Goal: Find specific fact: Find specific fact

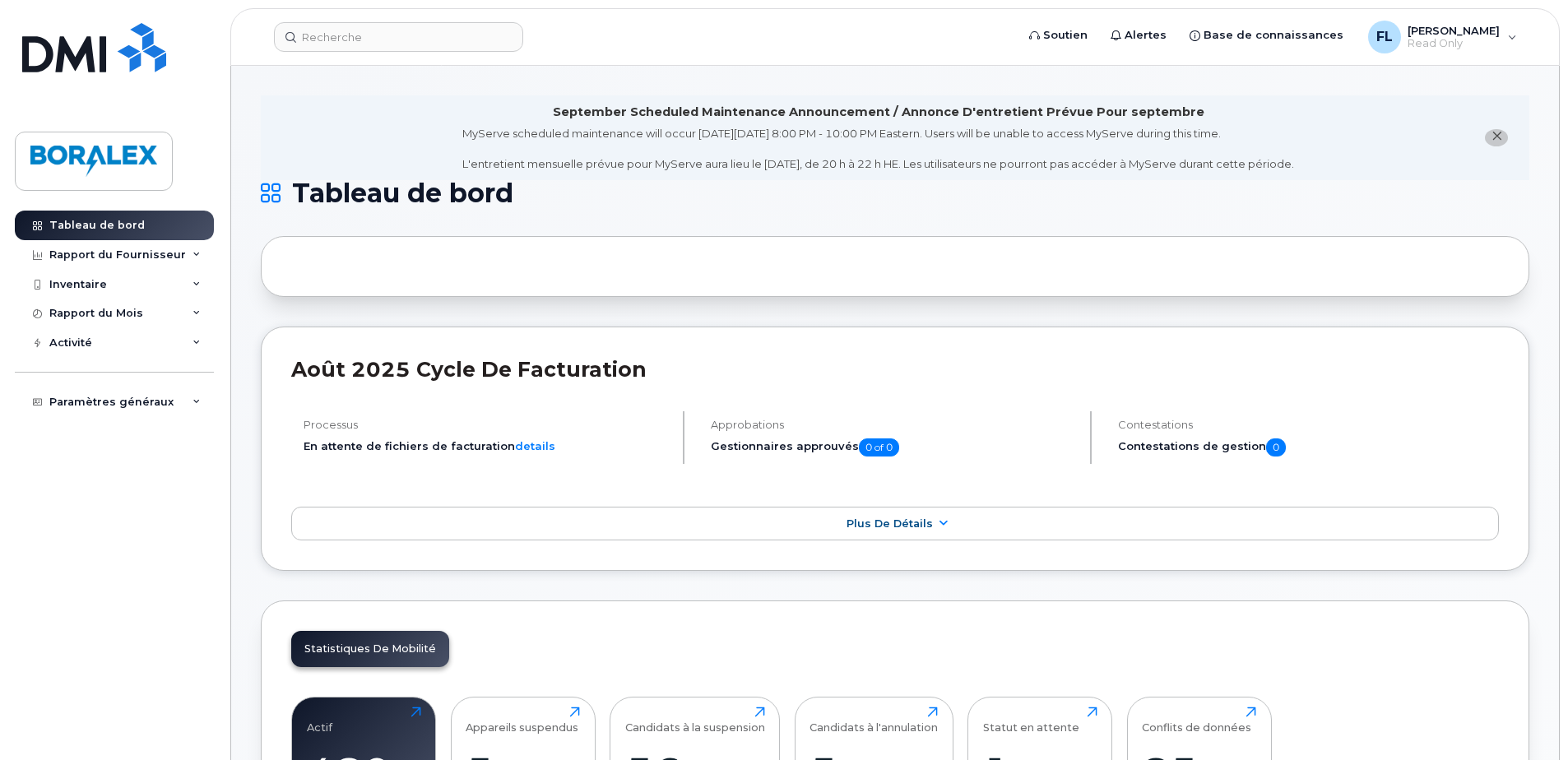
click at [348, 696] on div "Actif 480 Cliquez pour voir plus Appareils suspendus 5 Cliquez pour voir plus C…" at bounding box center [895, 766] width 1208 height 167
click at [351, 719] on div "Actif 480 Cliquez pour voir plus" at bounding box center [364, 759] width 114 height 106
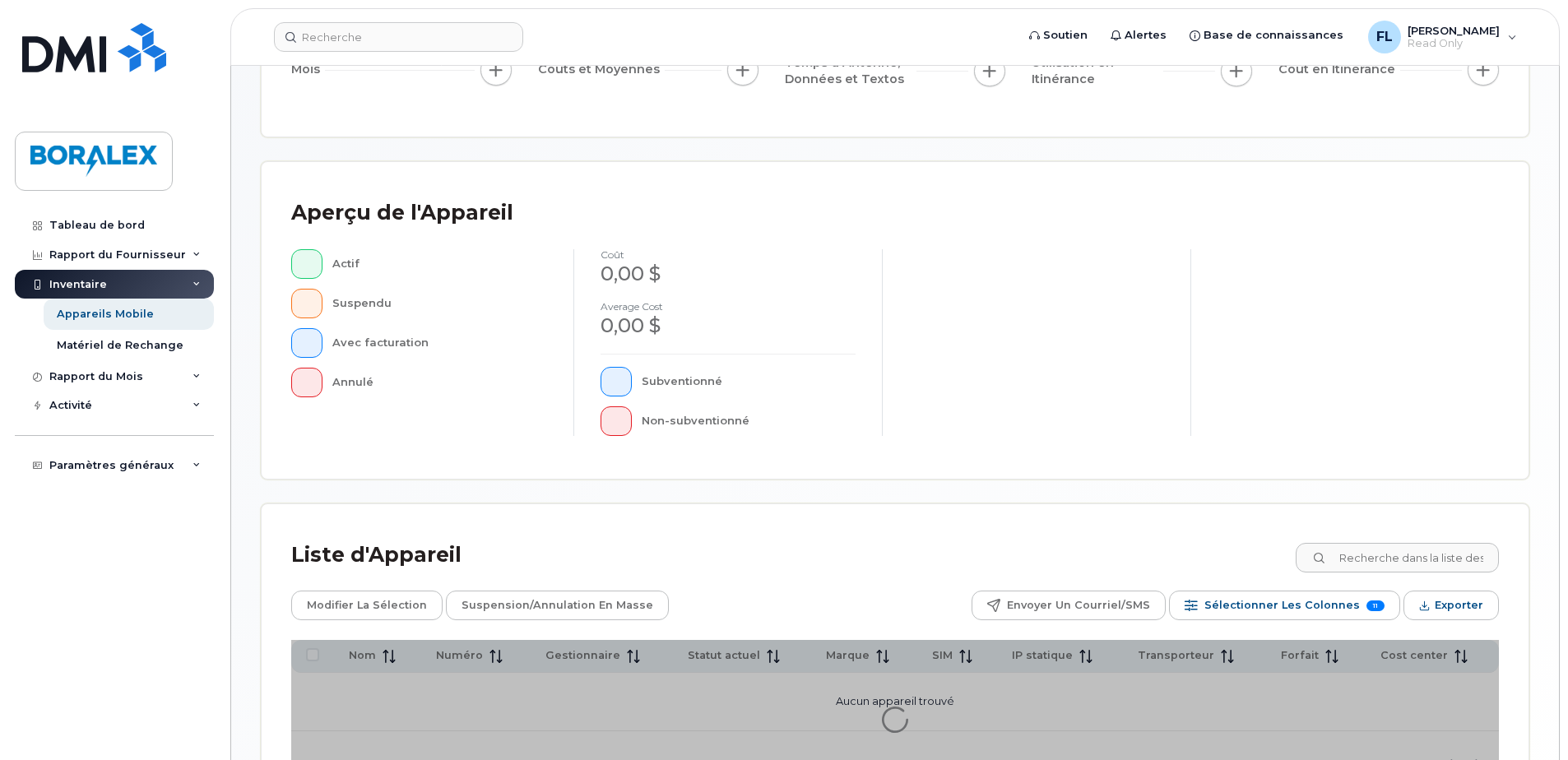
scroll to position [376, 0]
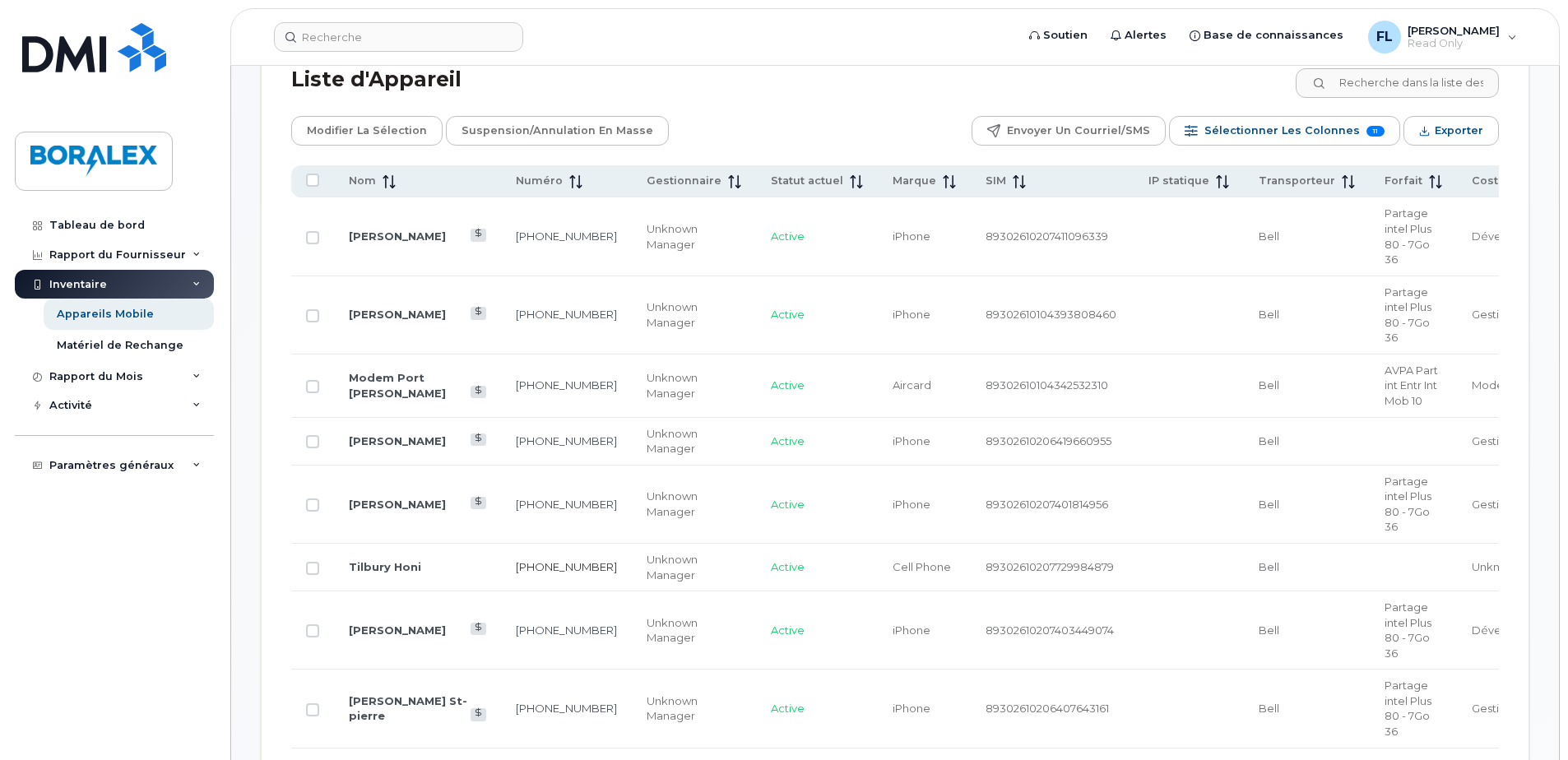
scroll to position [870, 0]
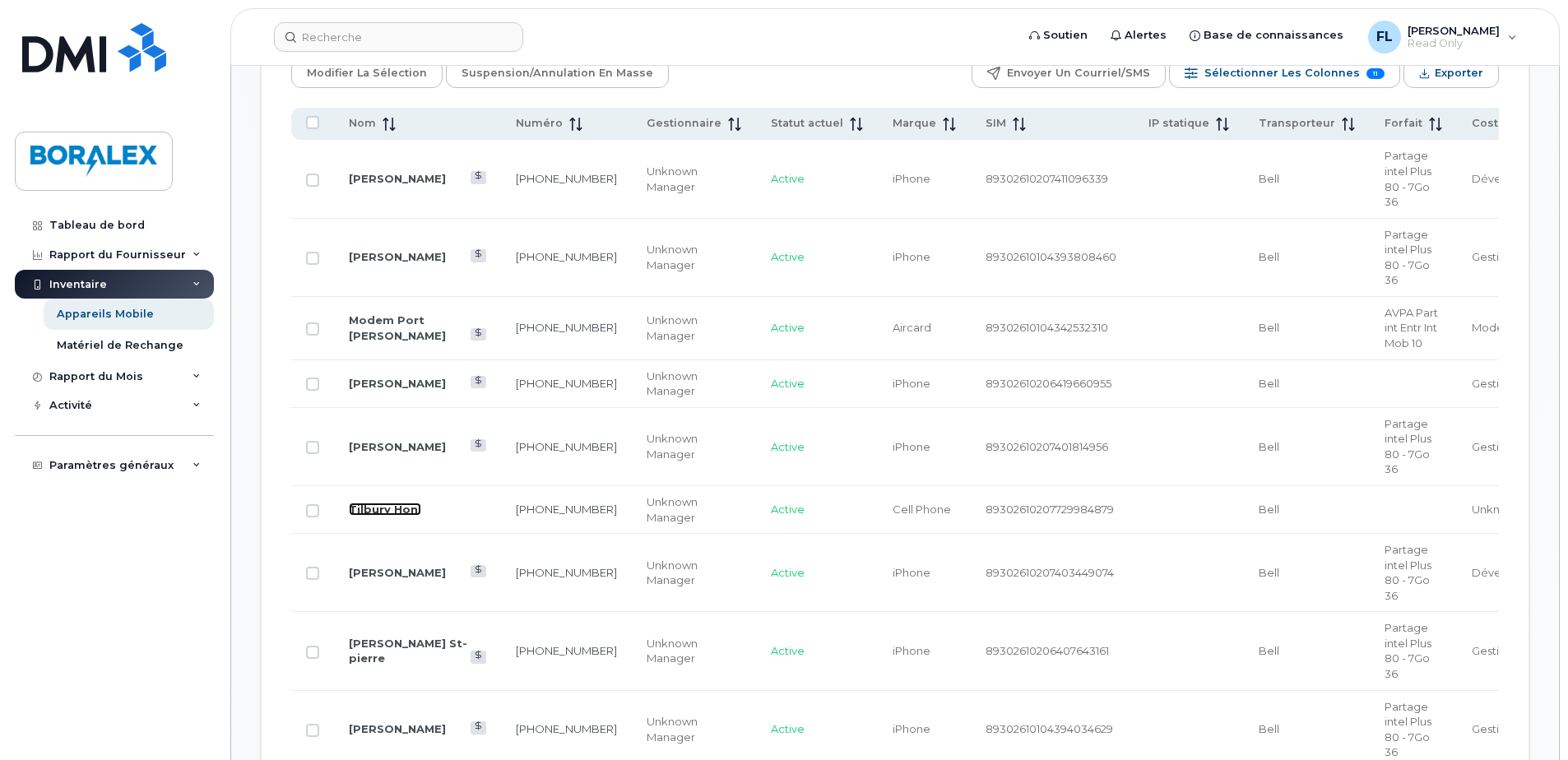
click at [374, 508] on link "Tilbury Honi" at bounding box center [385, 509] width 73 height 13
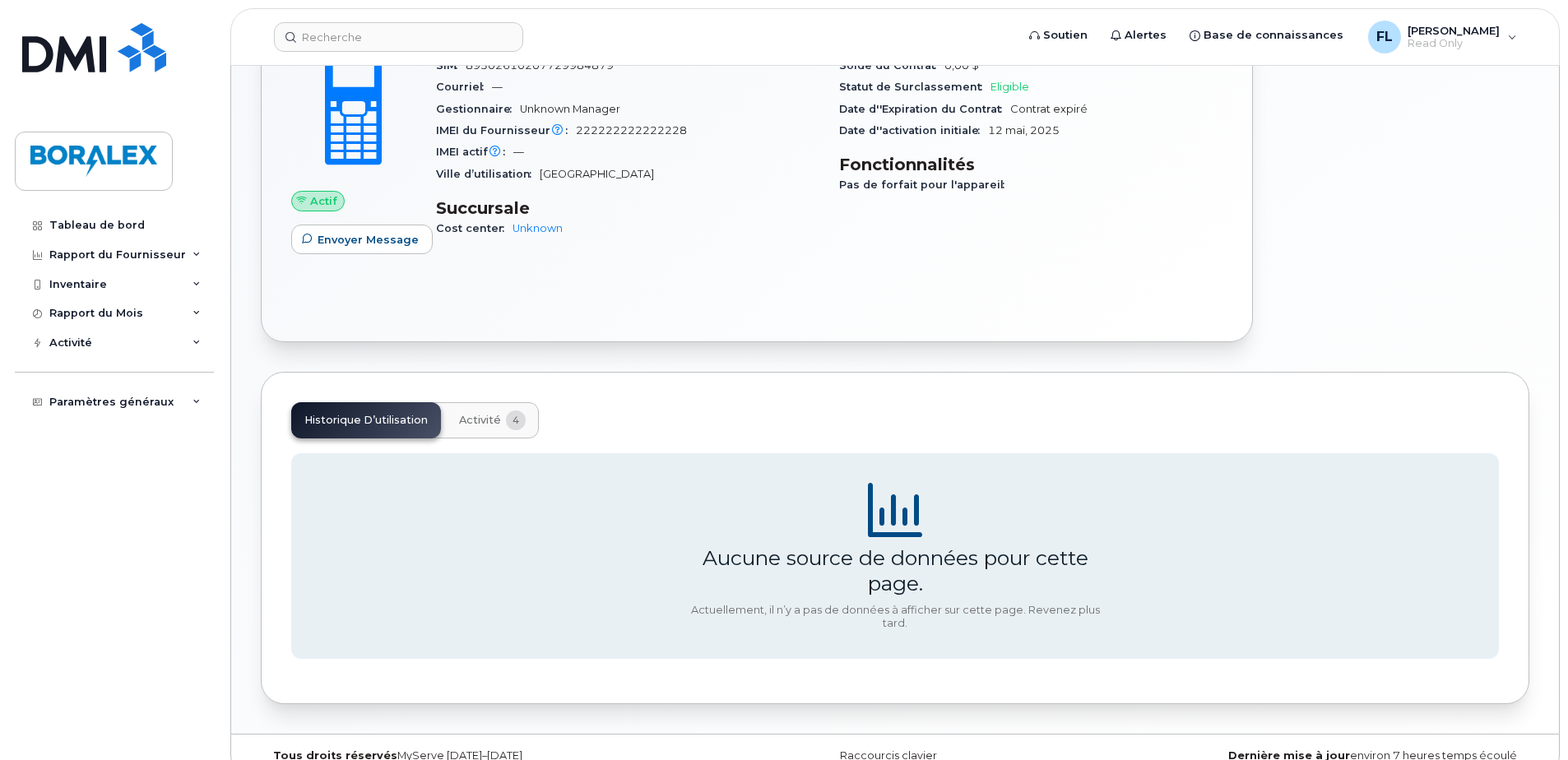
scroll to position [484, 0]
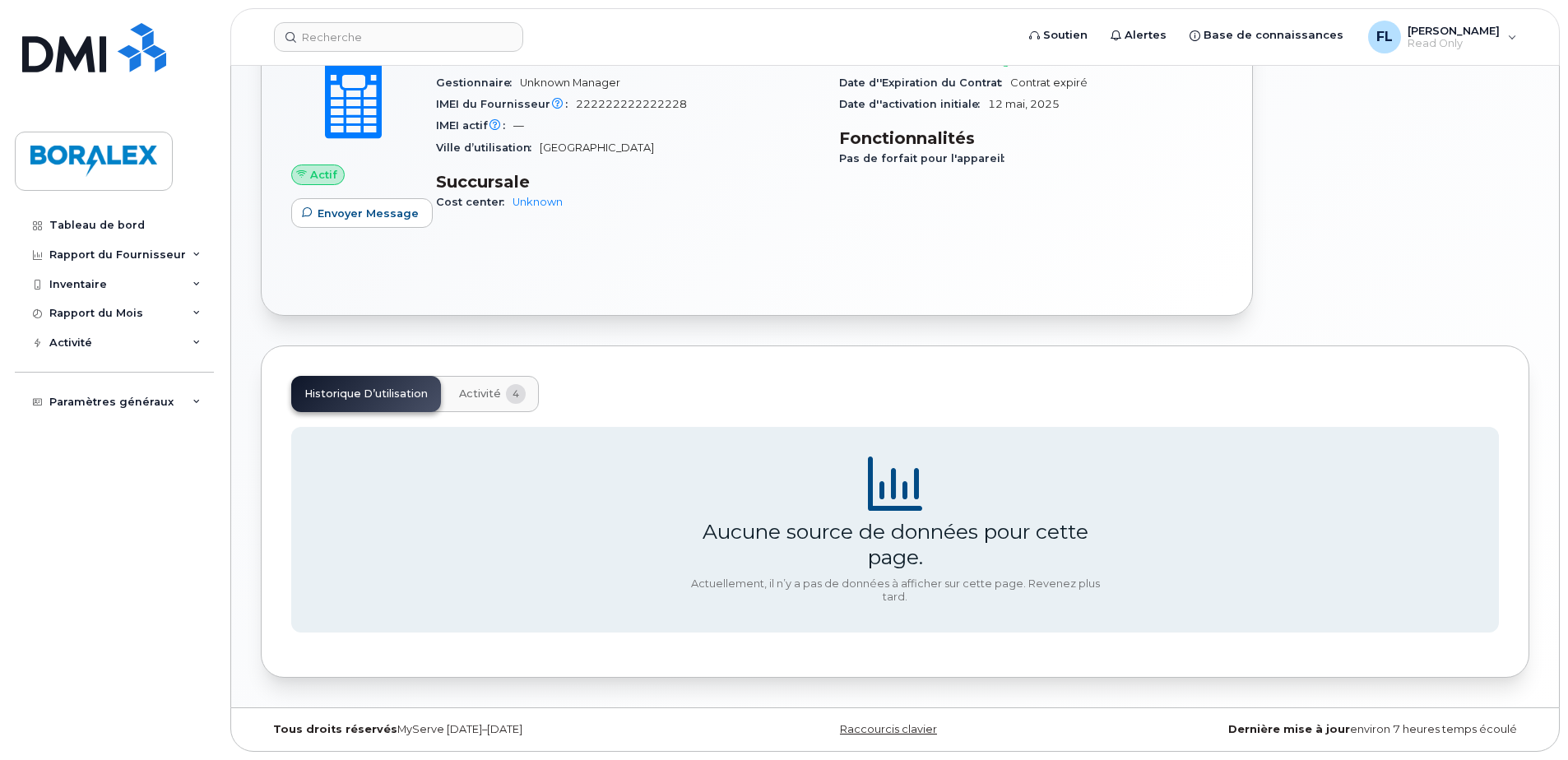
click at [477, 388] on span "Activité" at bounding box center [480, 394] width 42 height 13
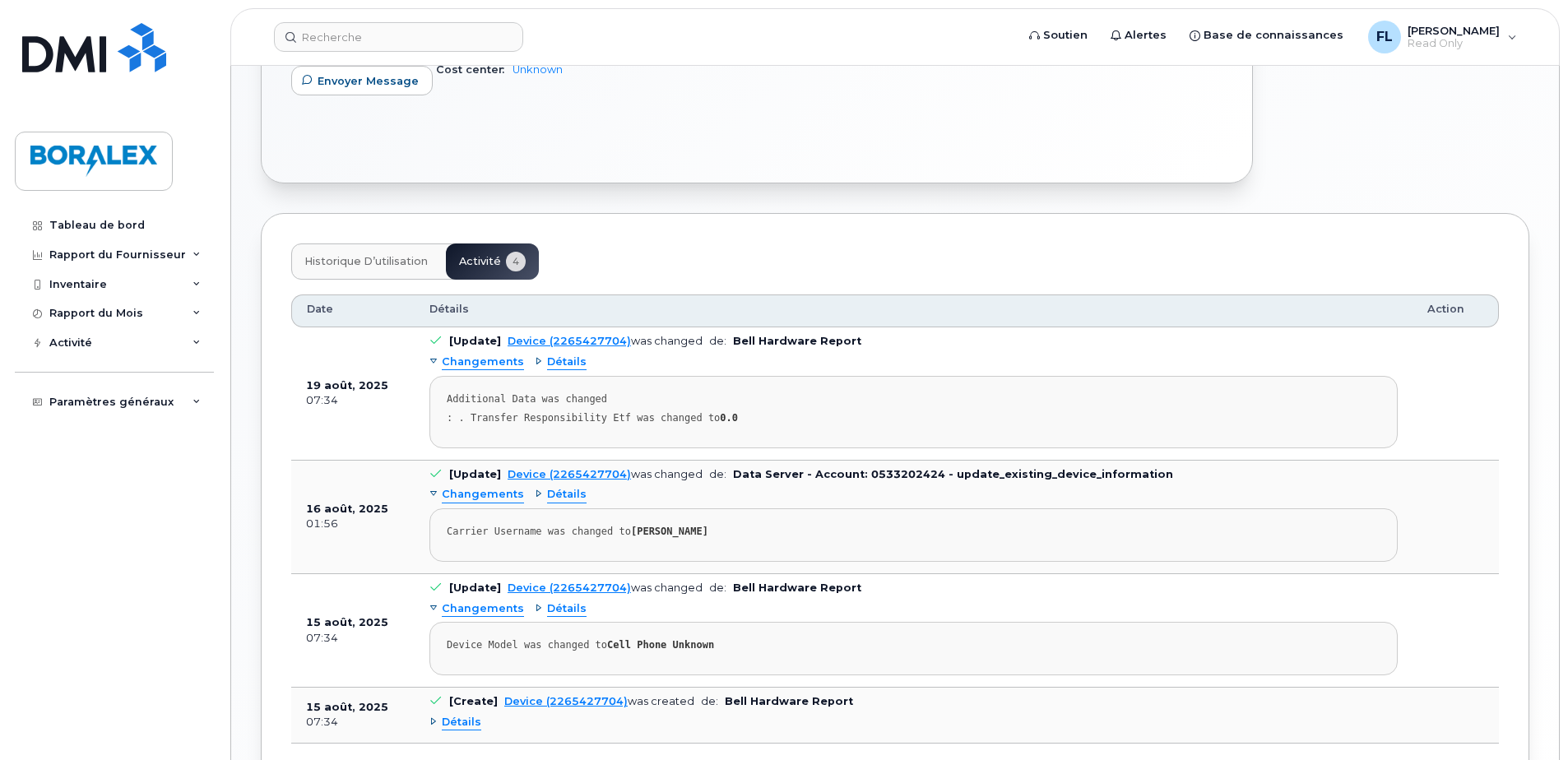
scroll to position [650, 0]
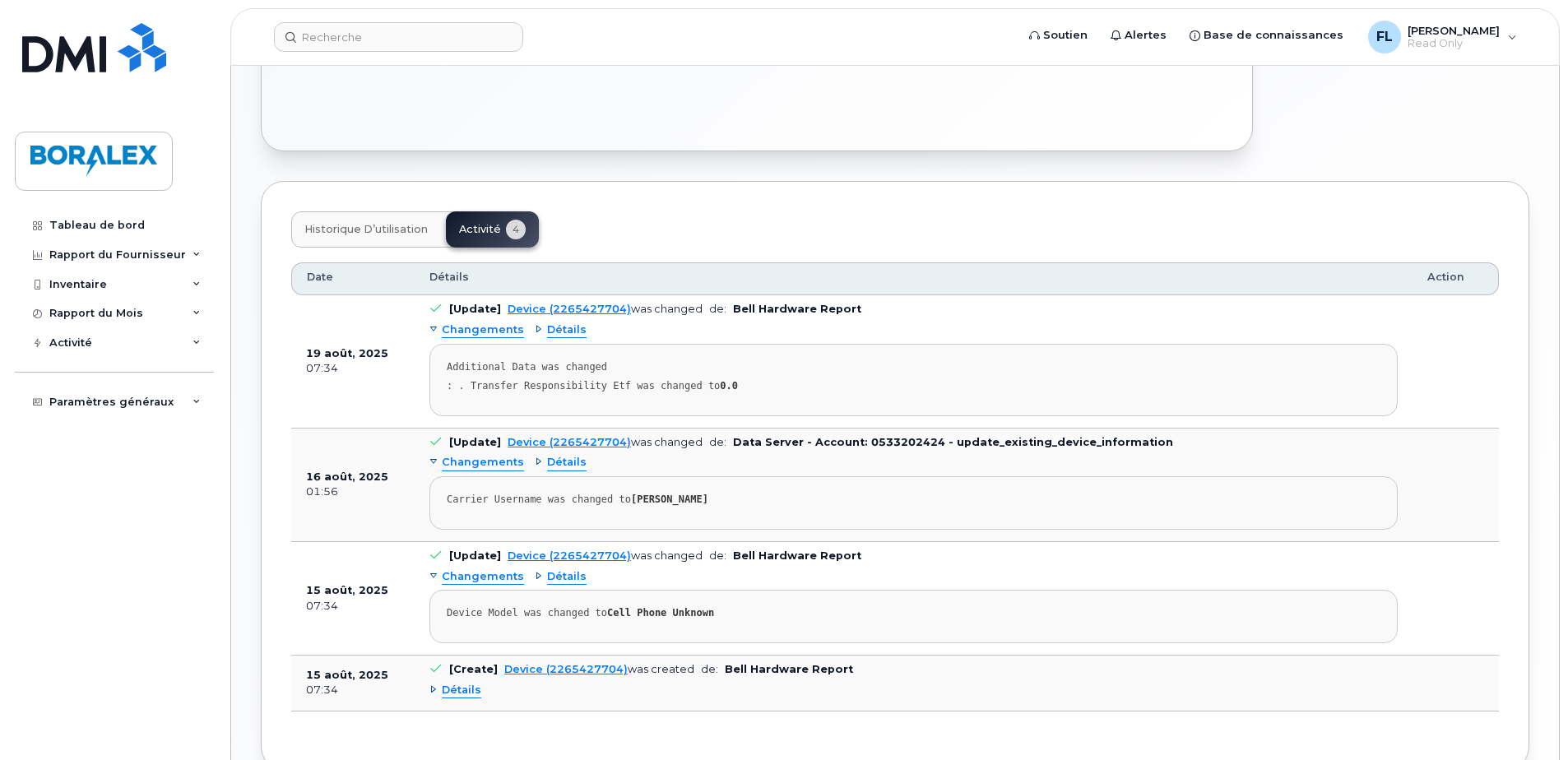
click at [451, 689] on span "Détails" at bounding box center [461, 690] width 39 height 16
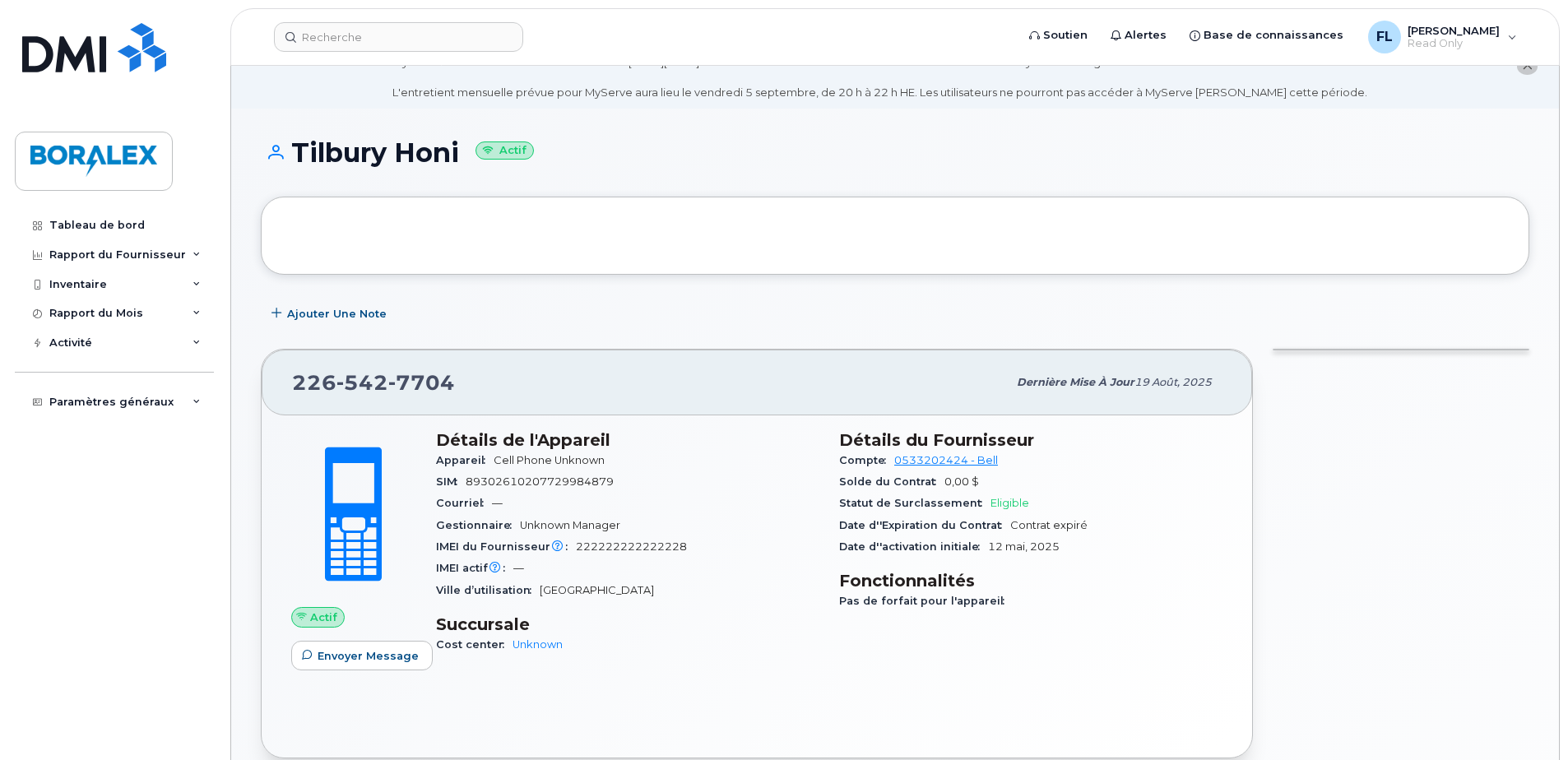
scroll to position [6, 0]
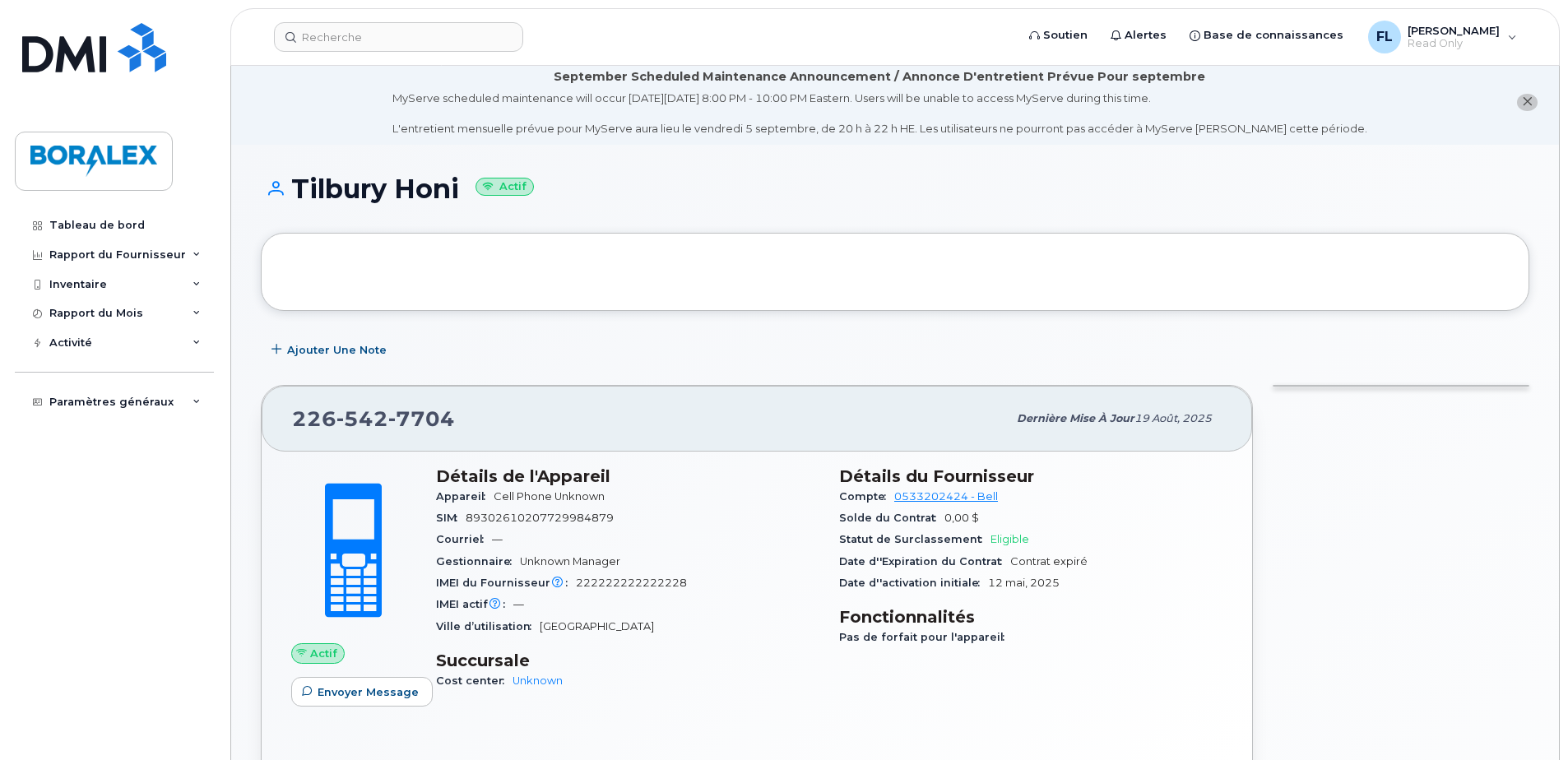
click at [741, 201] on h1 "Tilbury Honi Actif" at bounding box center [895, 188] width 1269 height 28
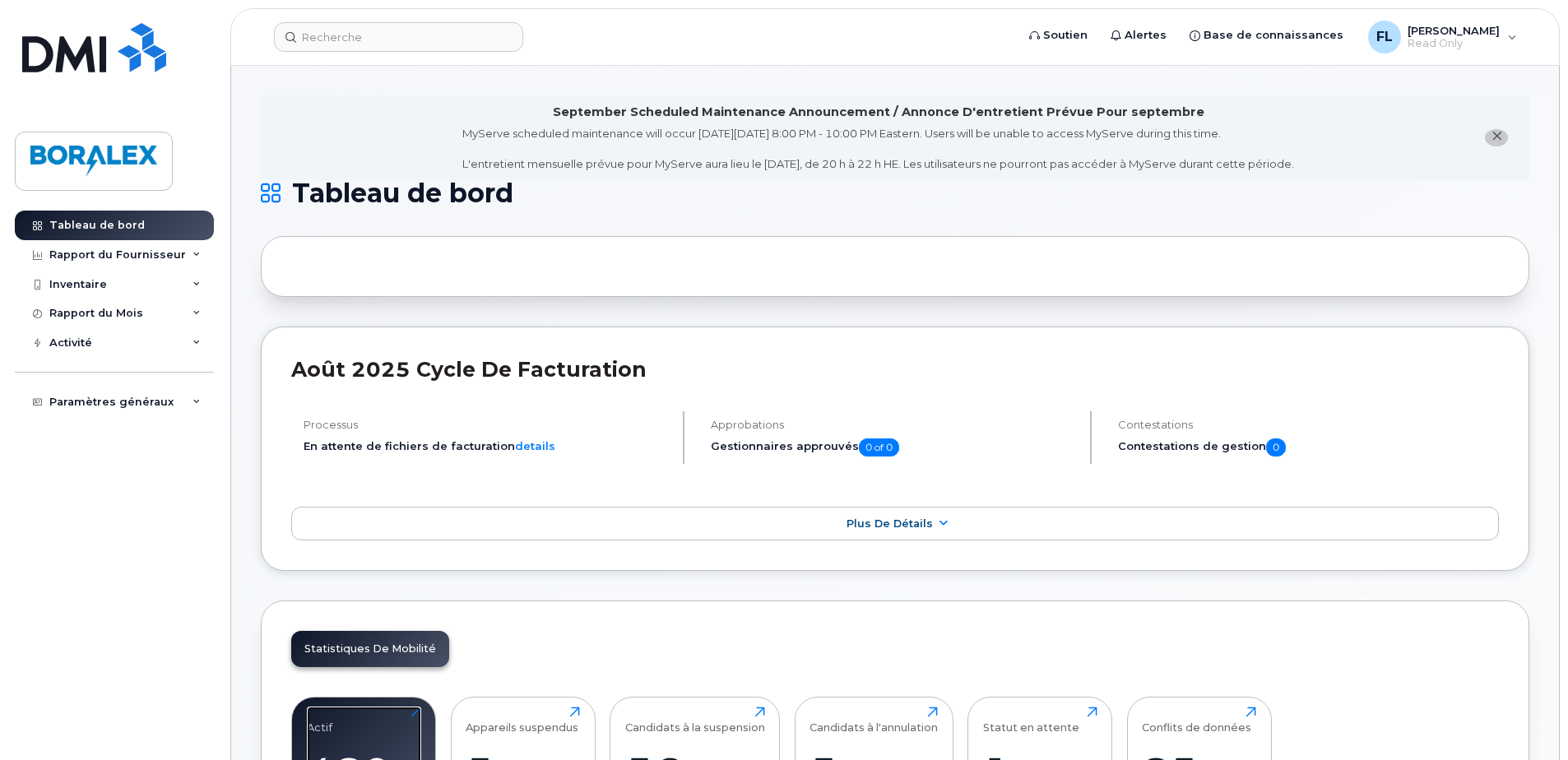
click at [343, 714] on div "Actif 480 Cliquez pour voir plus" at bounding box center [364, 759] width 114 height 106
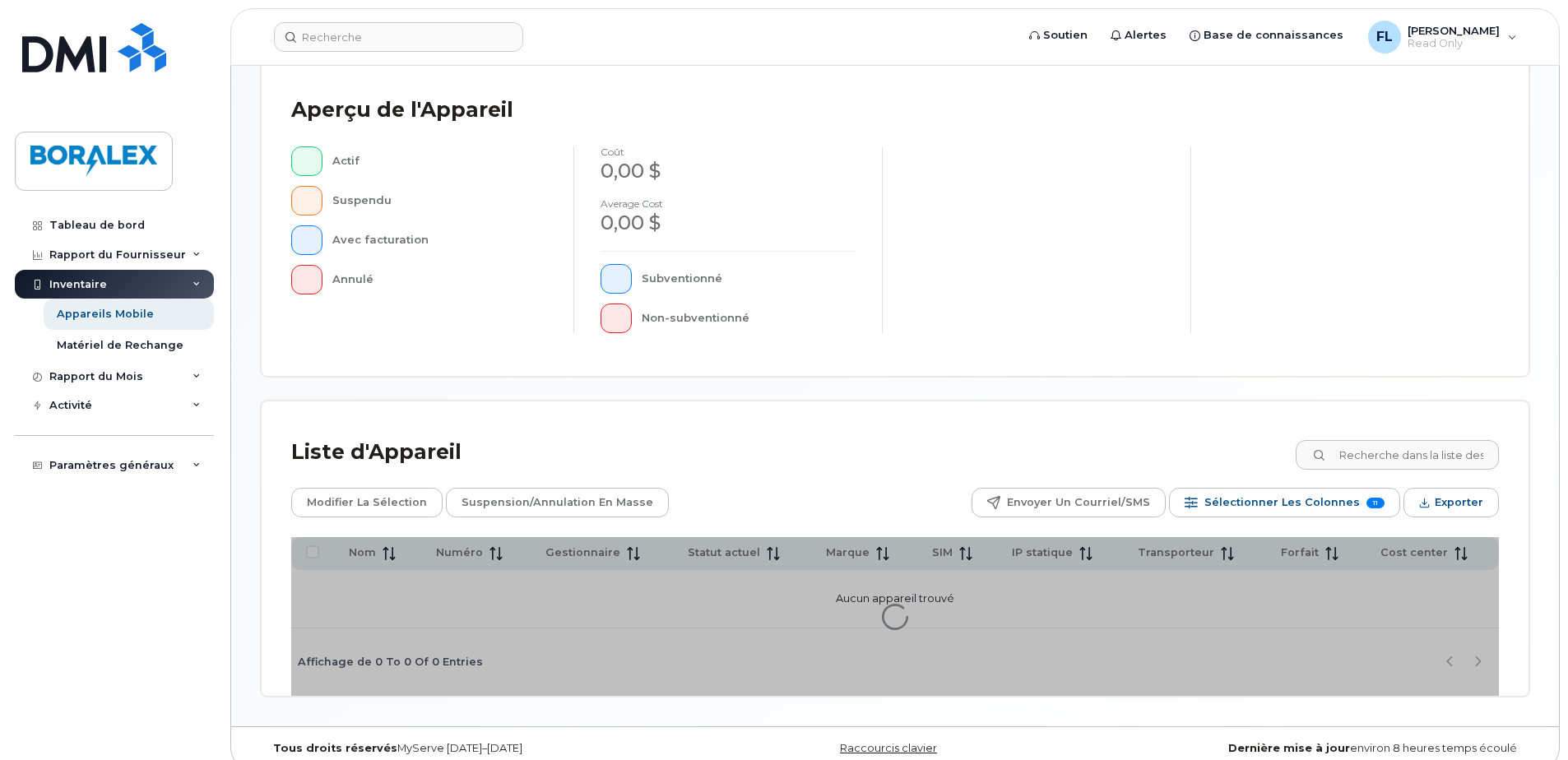
scroll to position [376, 0]
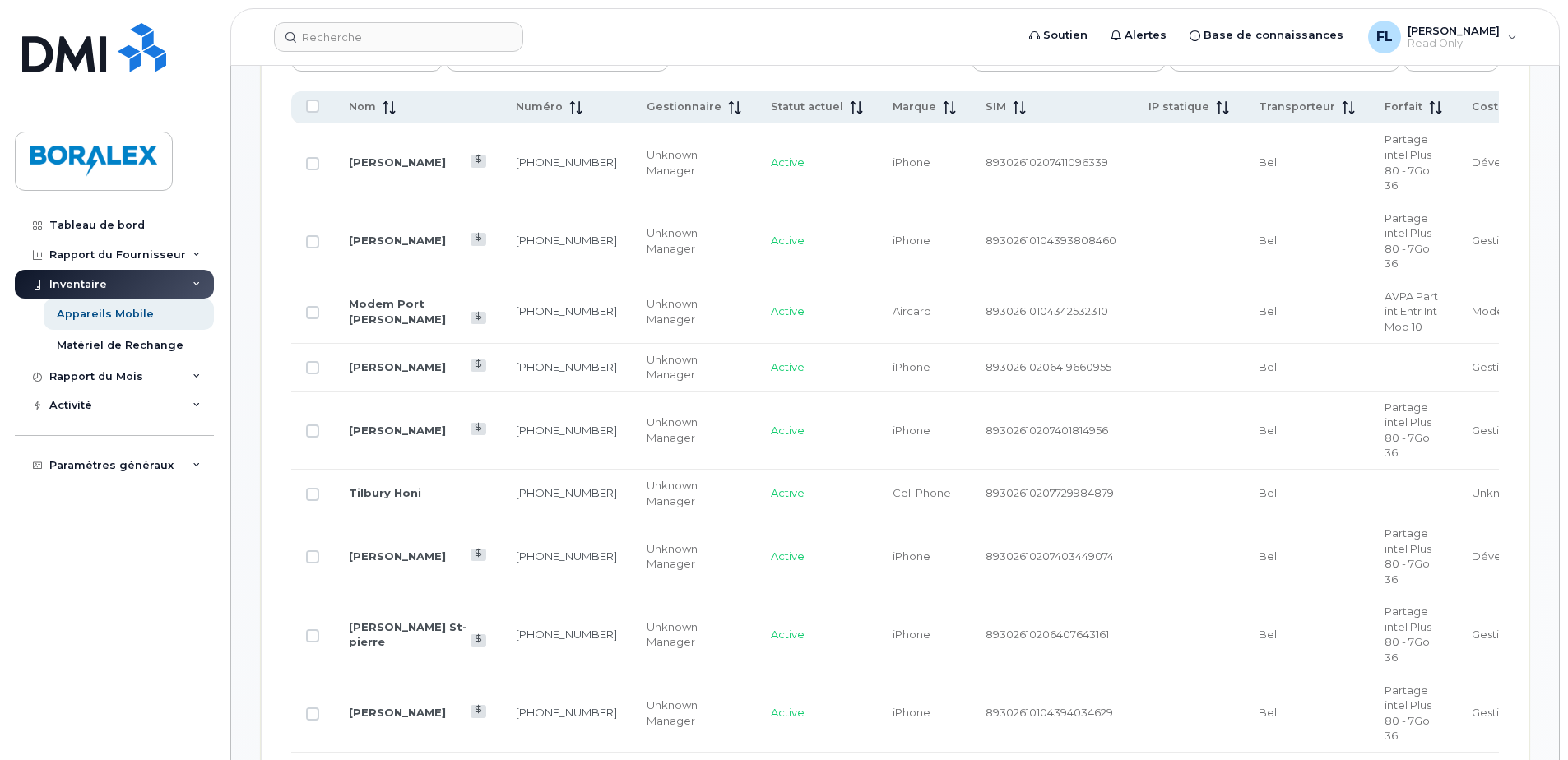
scroll to position [952, 0]
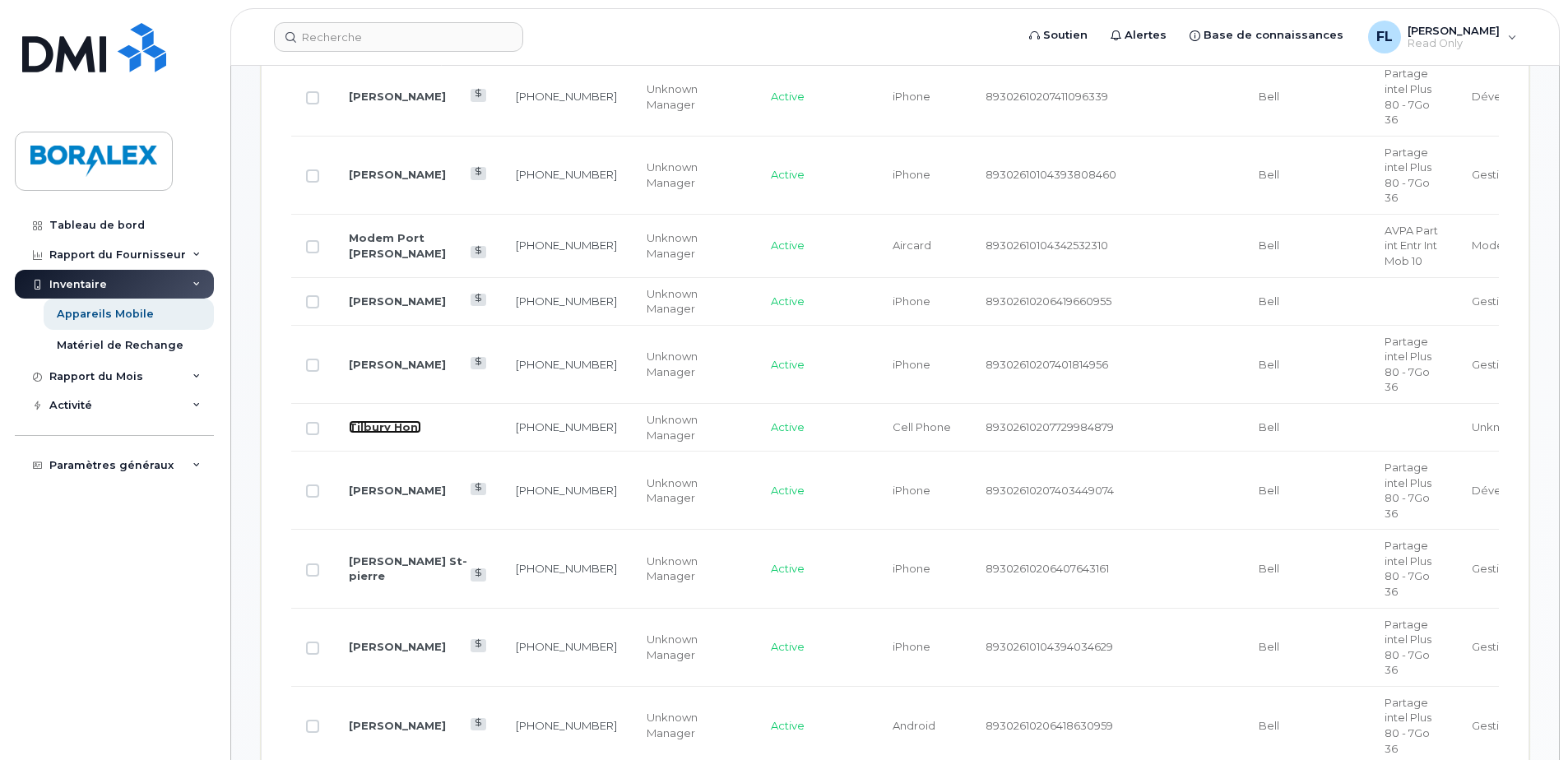
click at [374, 426] on link "Tilbury Honi" at bounding box center [385, 427] width 73 height 13
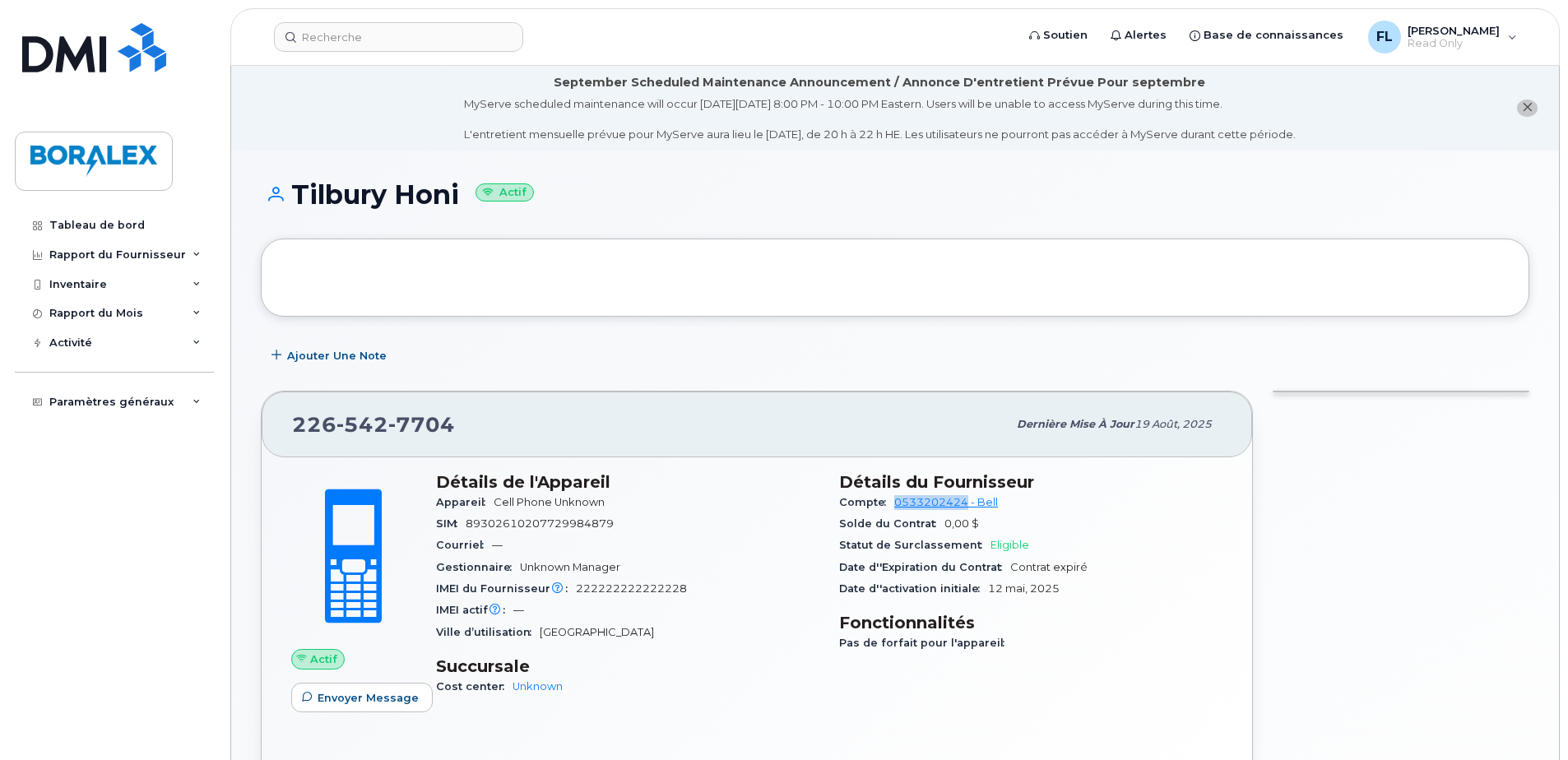
drag, startPoint x: 889, startPoint y: 502, endPoint x: 969, endPoint y: 505, distance: 80.1
click at [969, 505] on div "Compte 0533202424 - Bell" at bounding box center [1030, 503] width 383 height 21
copy link "0533202424"
